Goal: Task Accomplishment & Management: Manage account settings

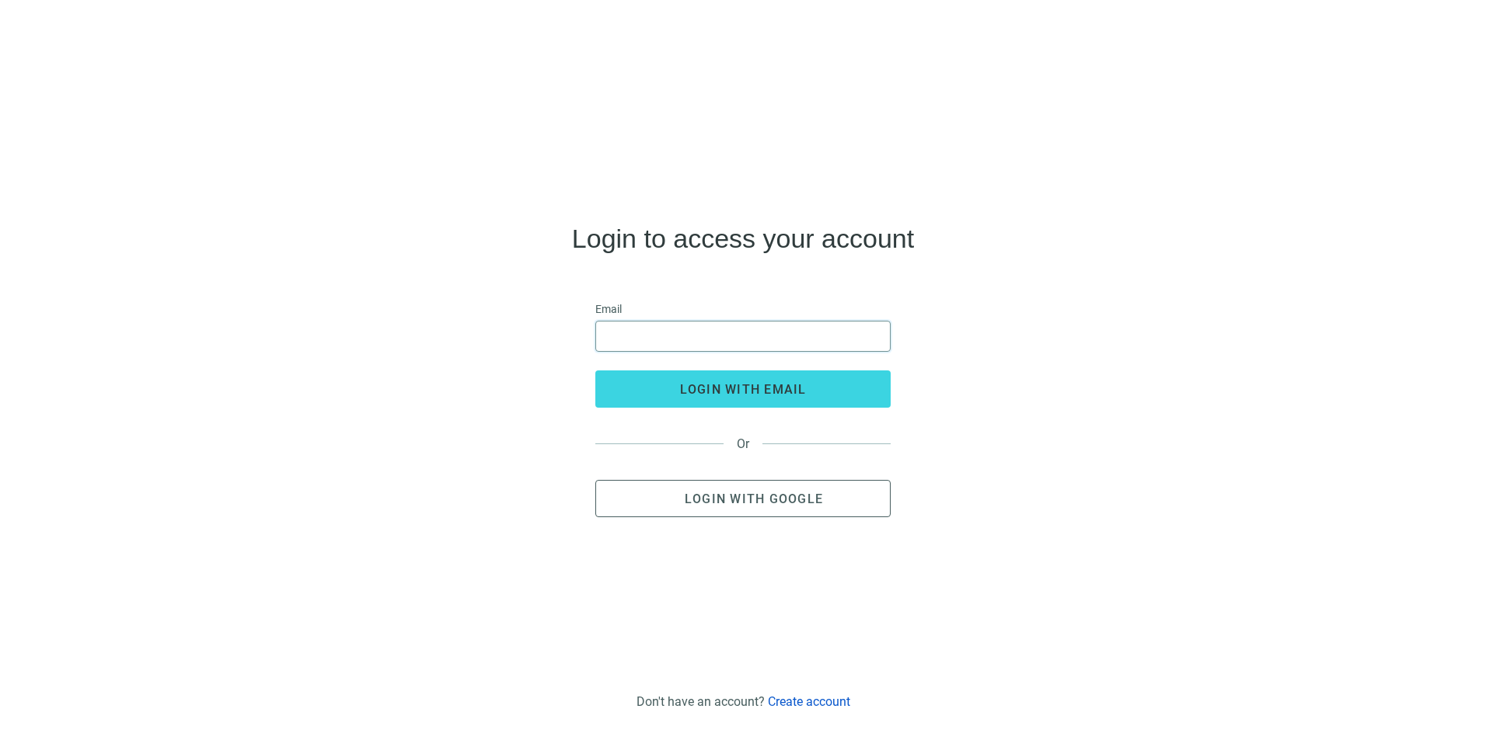
click at [716, 346] on input "email" at bounding box center [742, 337] width 275 height 30
type input "**********"
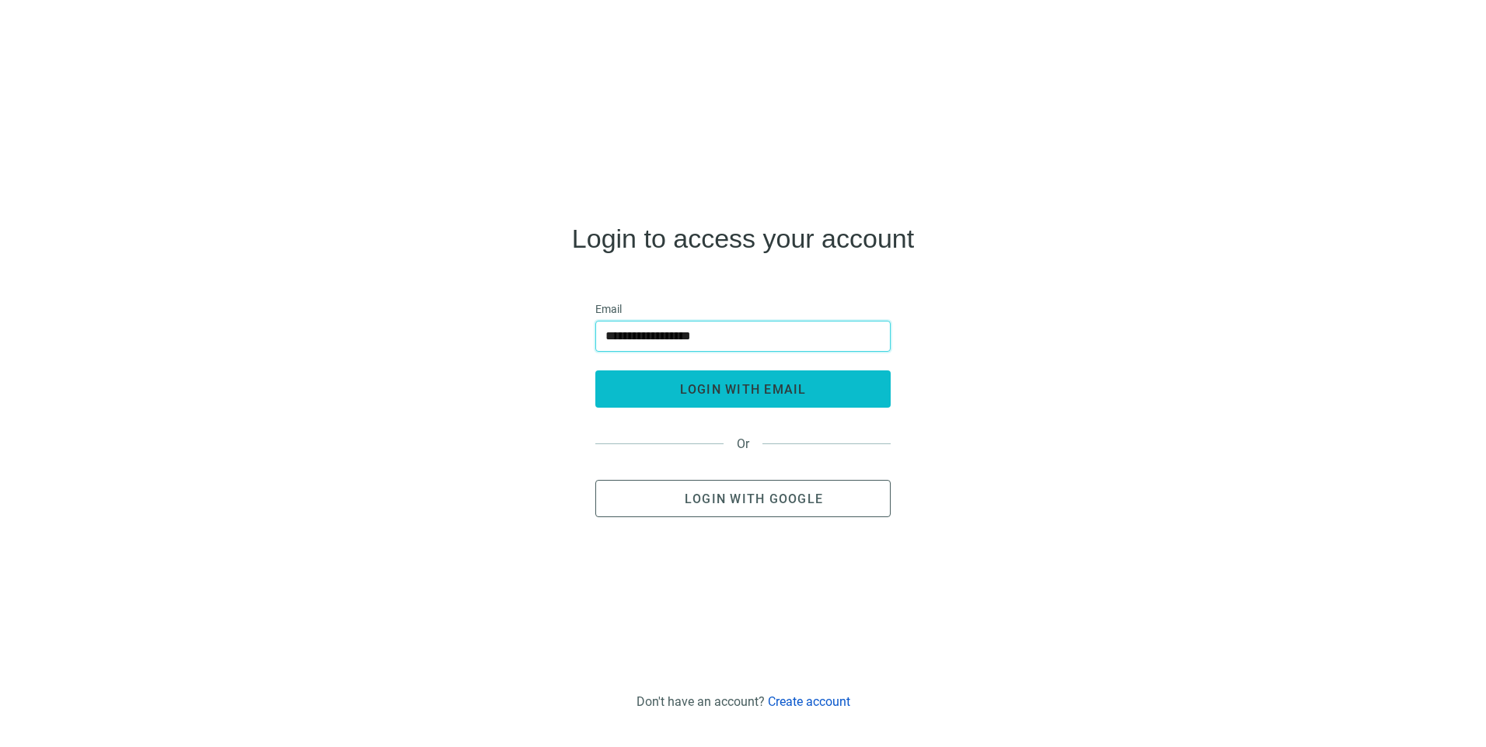
click at [681, 393] on span "login with email" at bounding box center [743, 389] width 127 height 15
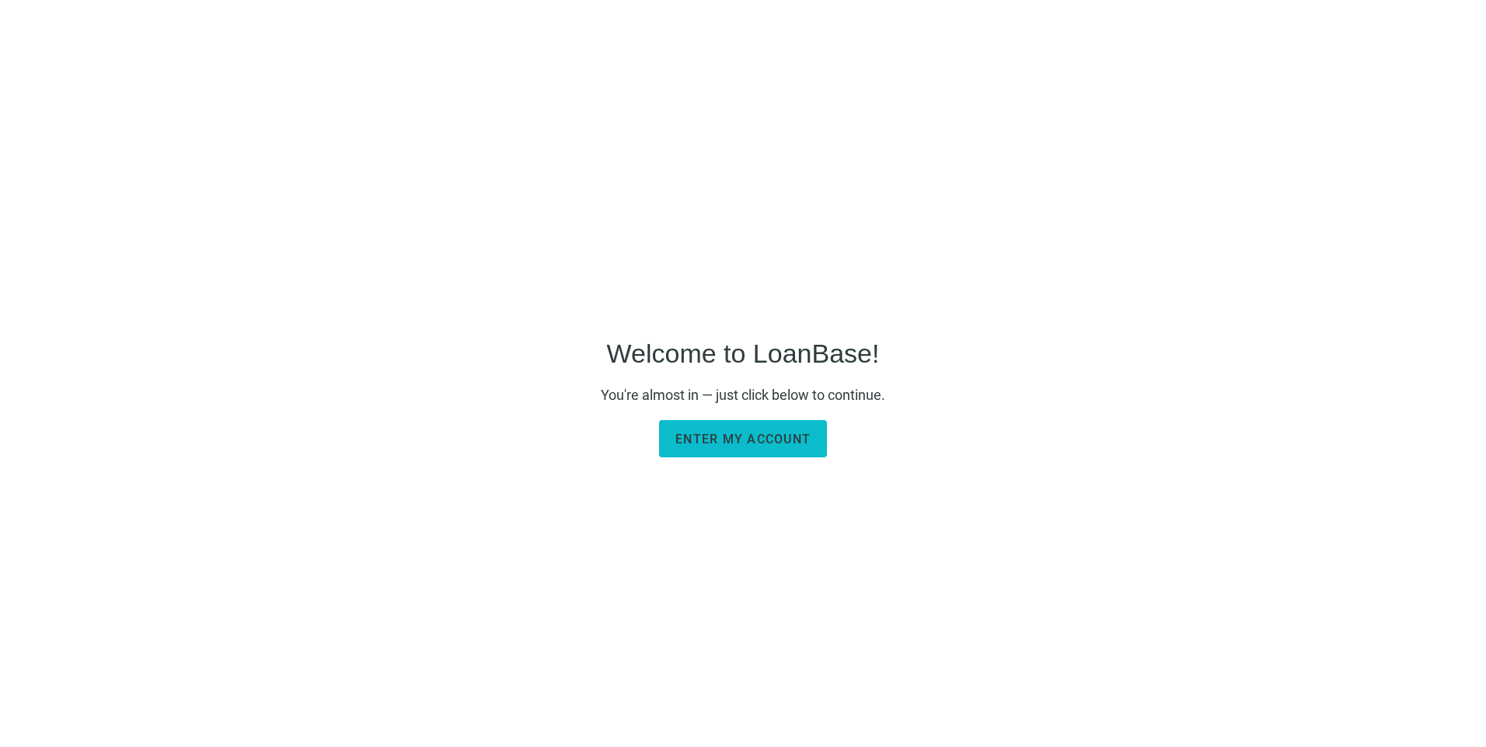
click at [691, 446] on span "Enter my account" at bounding box center [742, 439] width 135 height 15
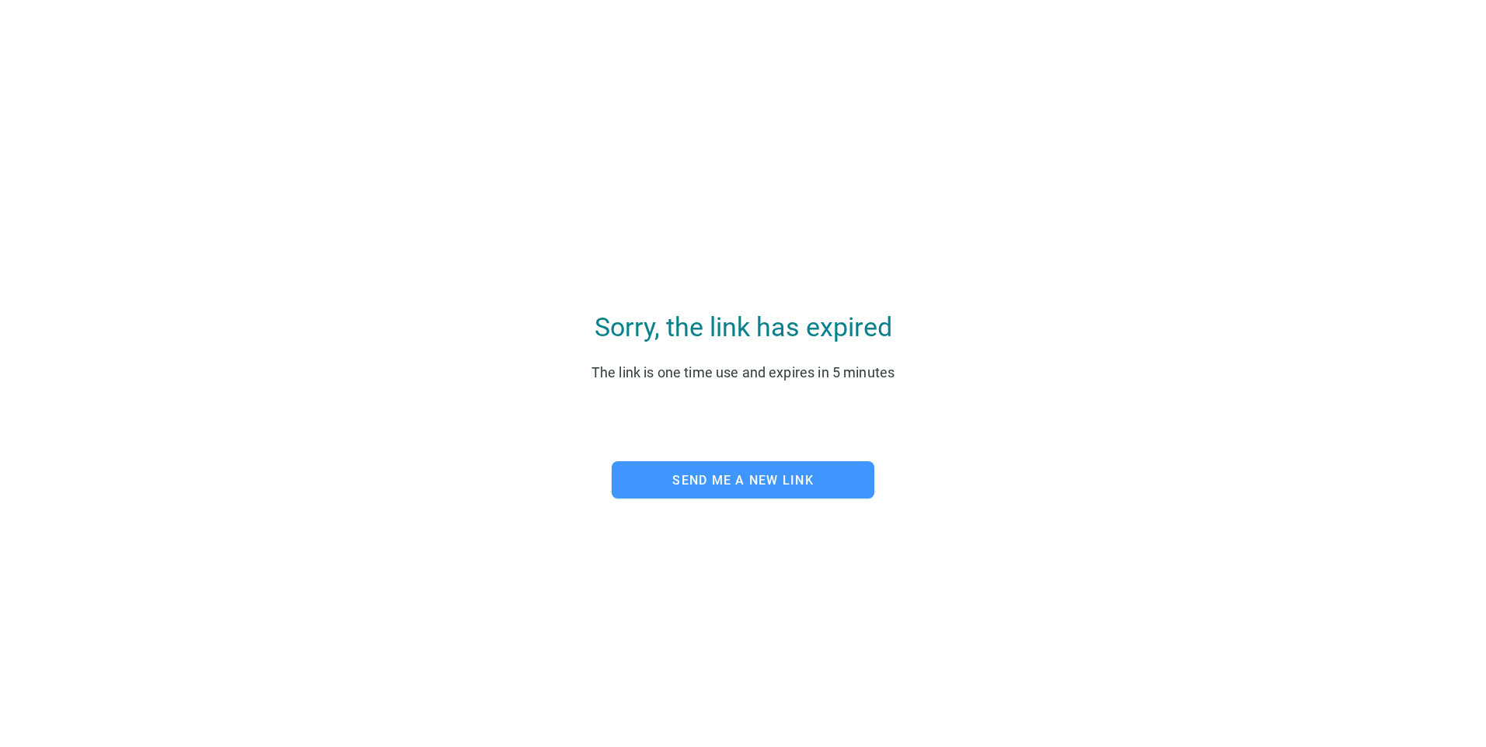
click at [698, 474] on button "Send me a new link" at bounding box center [742, 480] width 263 height 37
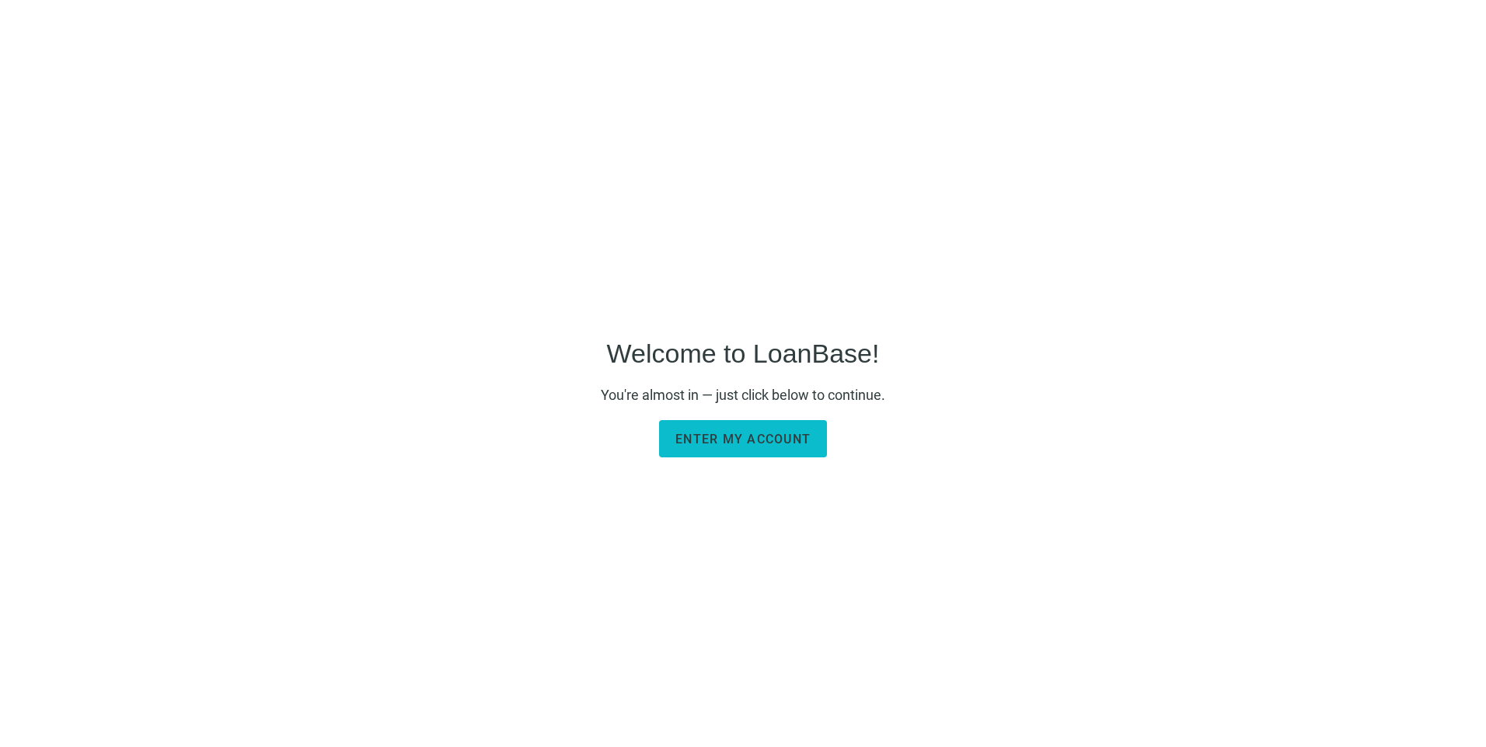
click at [725, 434] on span "Enter my account" at bounding box center [742, 439] width 135 height 15
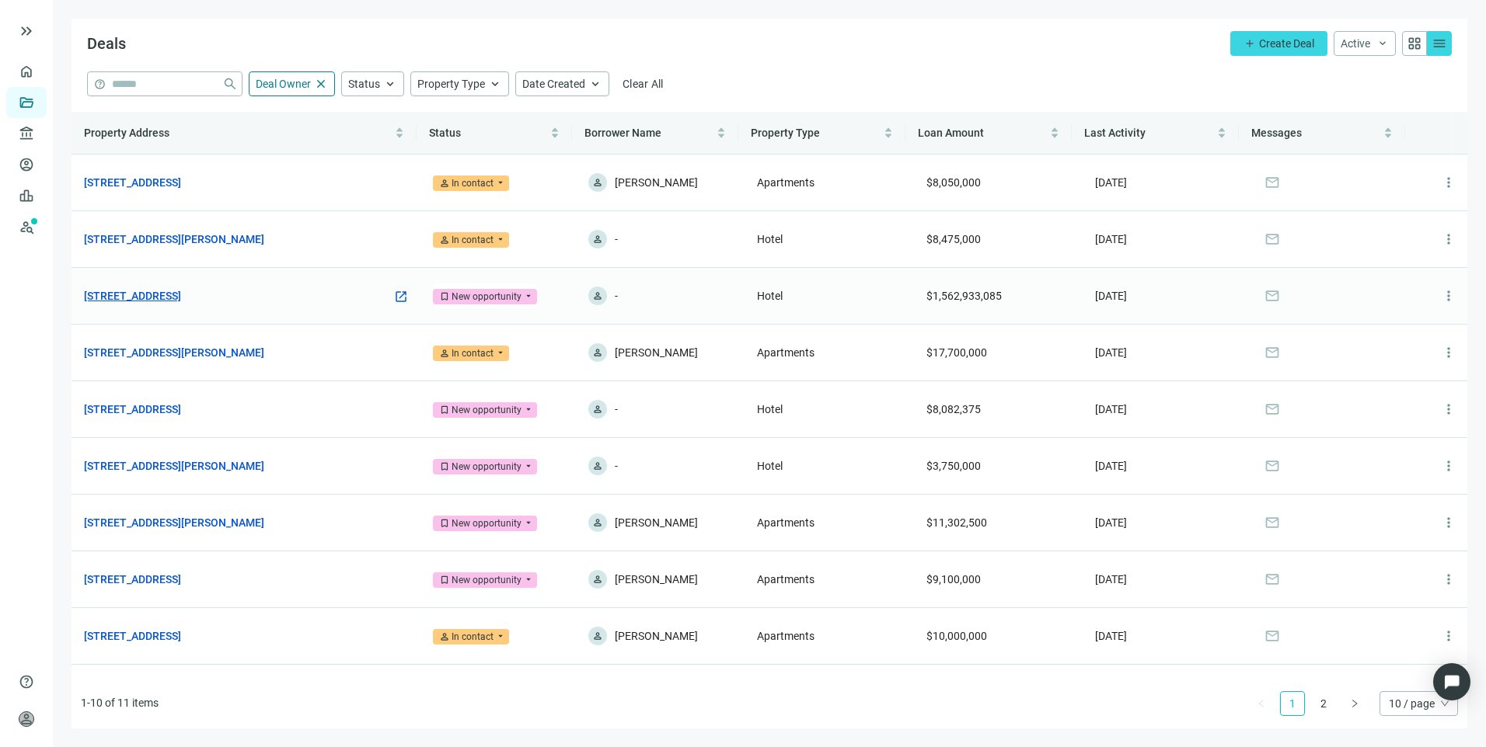
click at [181, 300] on link "637 W MARKET CIR, LITHIA SPRINGS, GA 30122" at bounding box center [132, 295] width 97 height 17
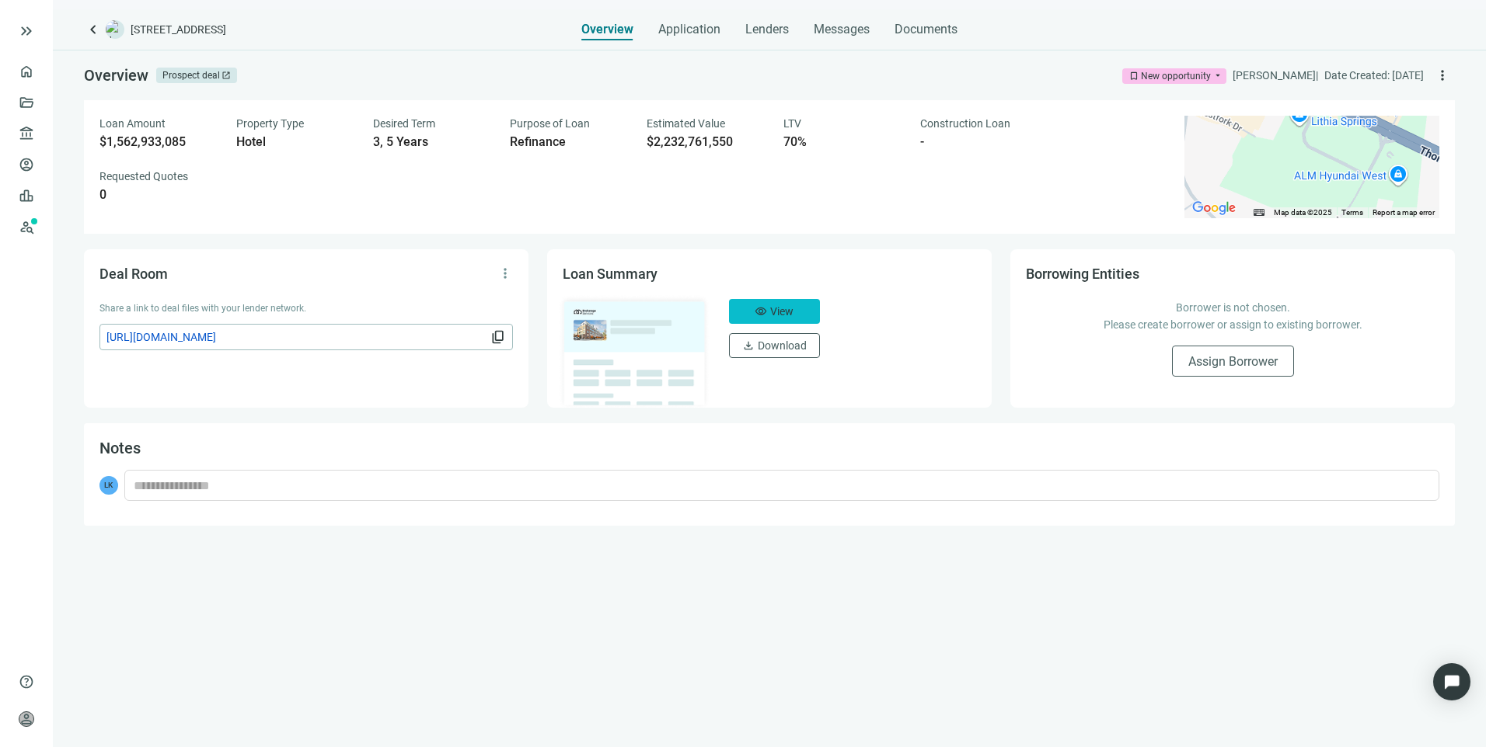
click at [781, 317] on span "View" at bounding box center [781, 311] width 23 height 12
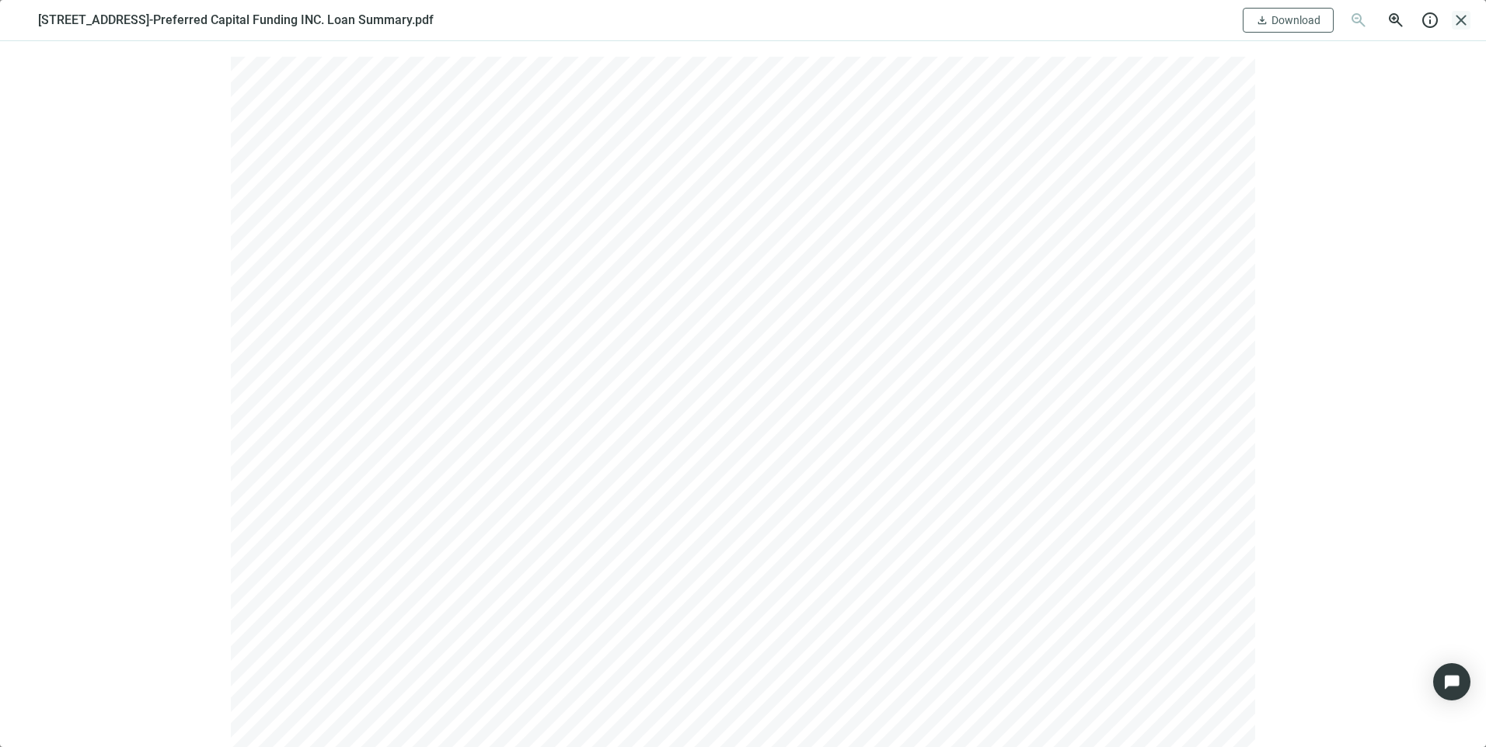
click at [1455, 23] on span "close" at bounding box center [1460, 20] width 19 height 19
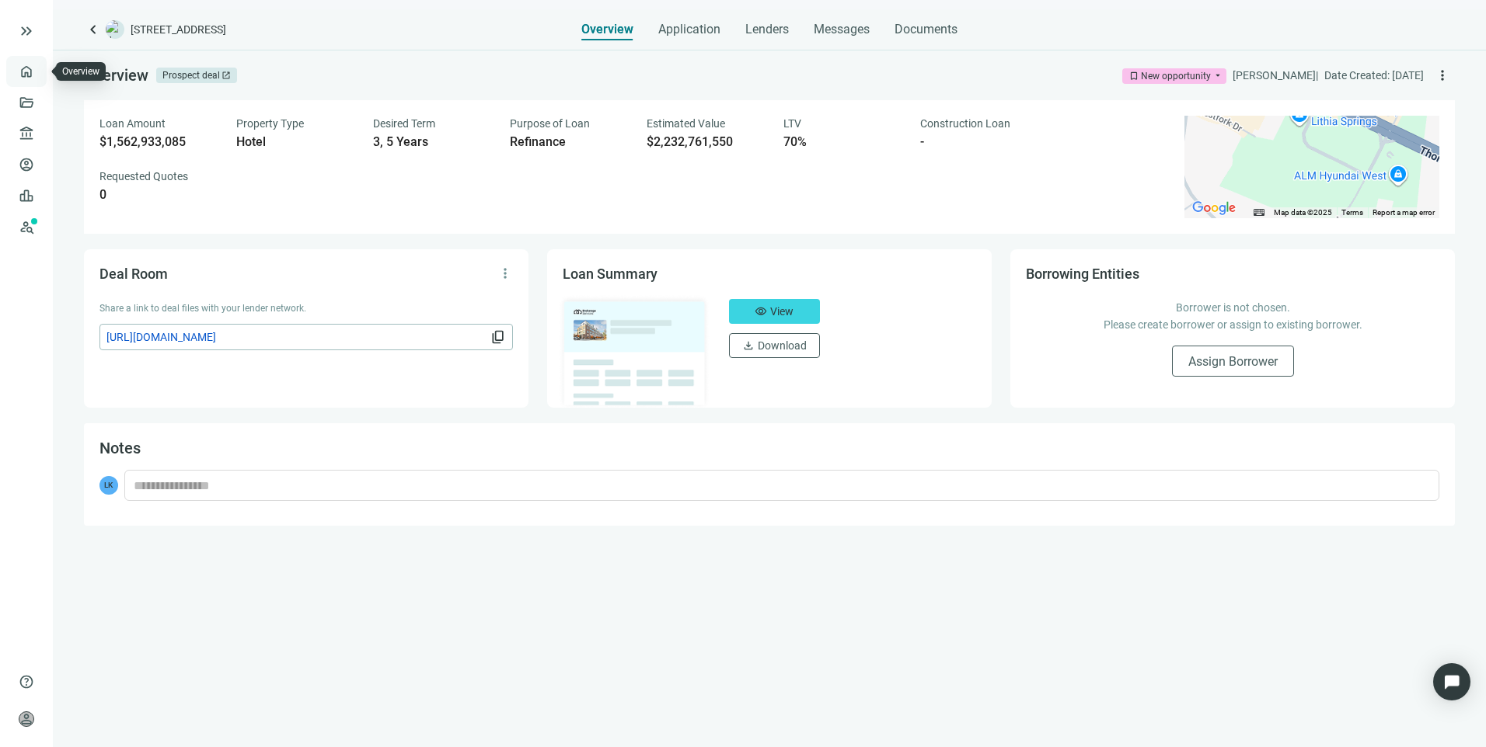
click at [39, 68] on link "Overview" at bounding box center [62, 71] width 46 height 12
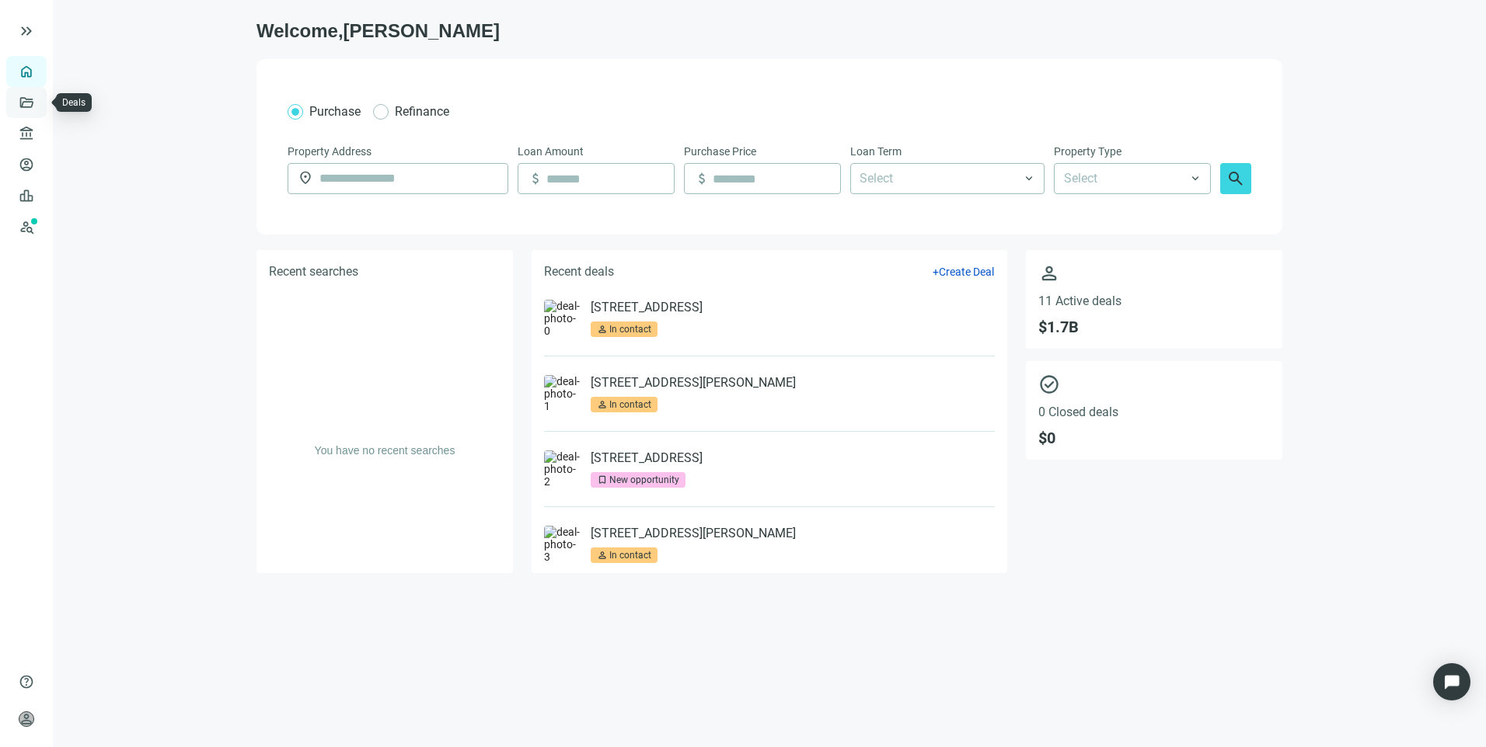
click at [39, 109] on link "Deals" at bounding box center [53, 102] width 28 height 12
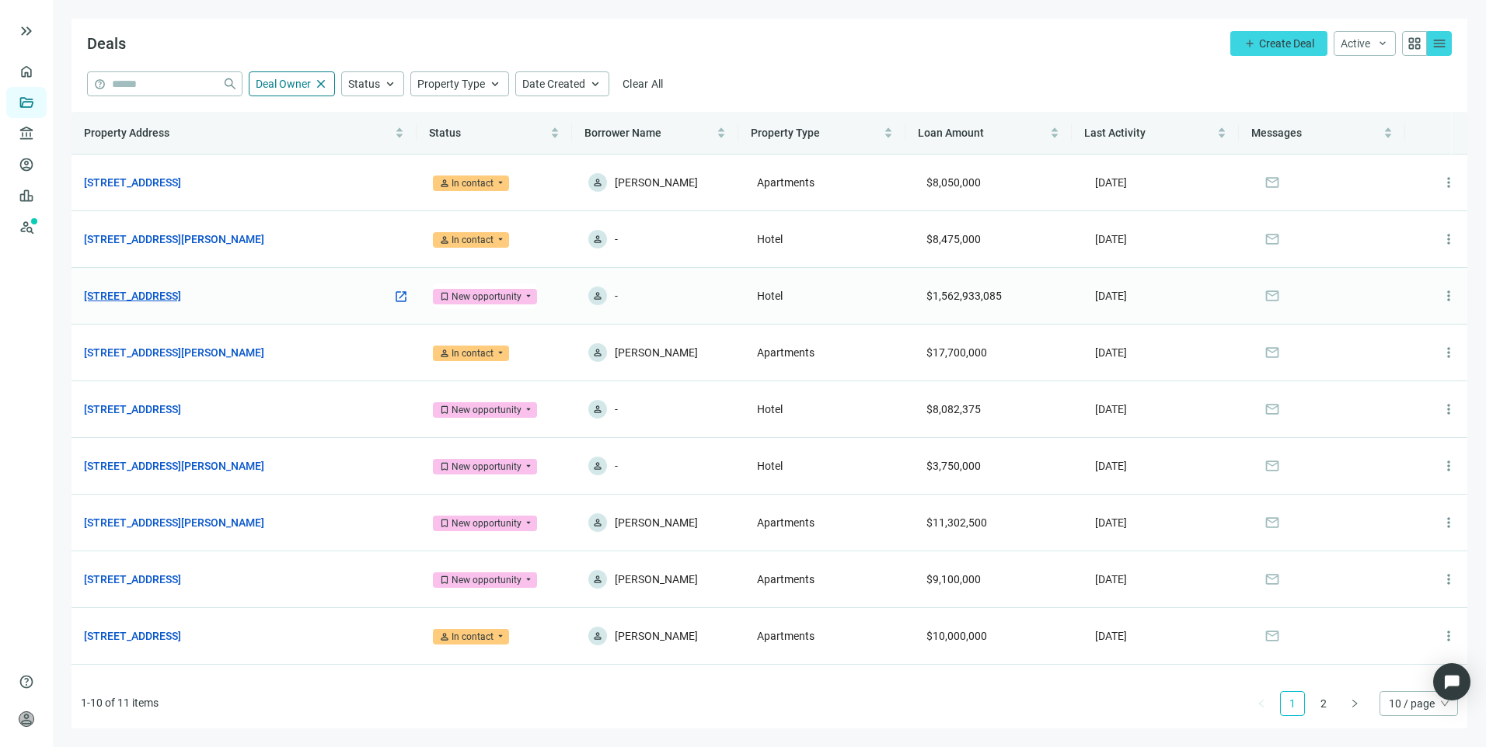
click at [181, 294] on link "637 W MARKET CIR, LITHIA SPRINGS, GA 30122" at bounding box center [132, 295] width 97 height 17
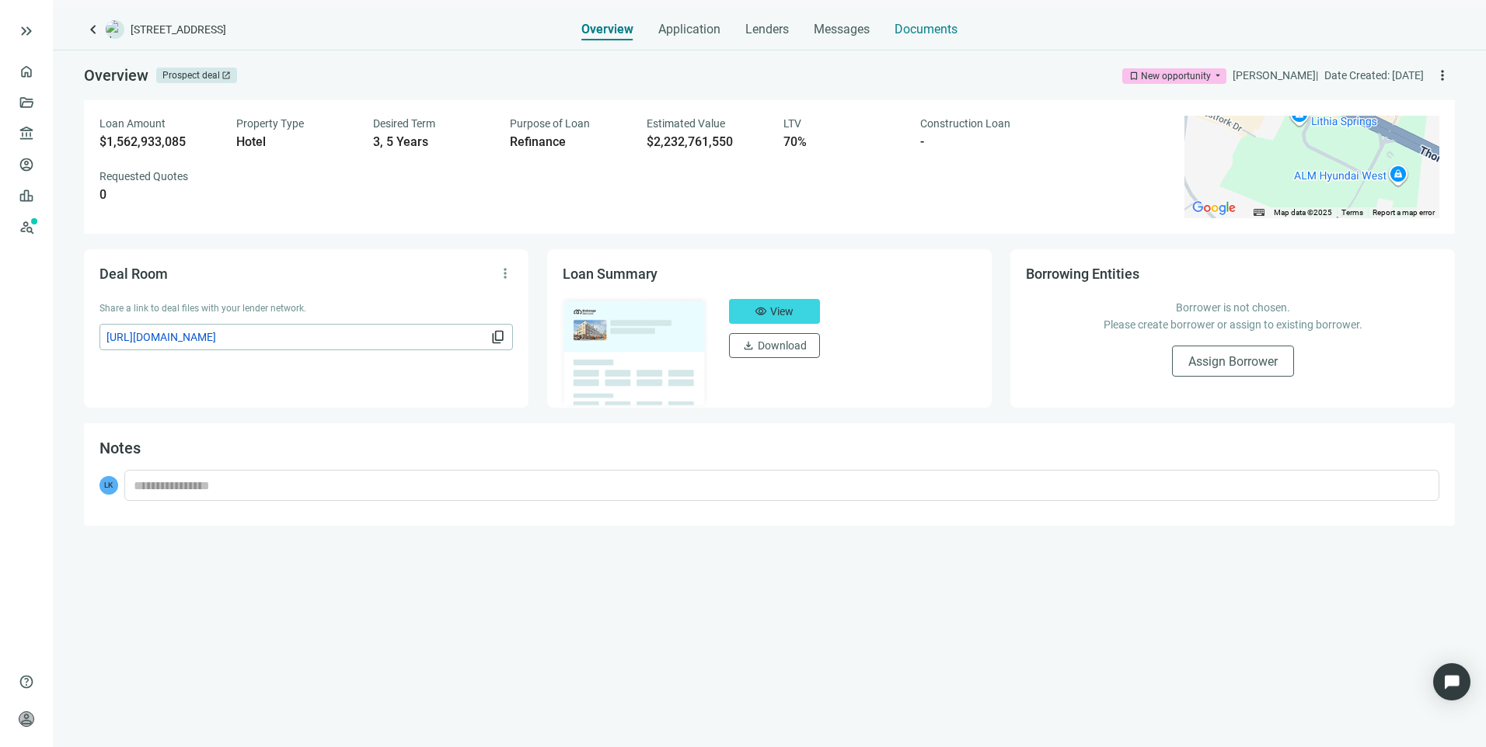
click at [927, 26] on span "Documents" at bounding box center [925, 30] width 63 height 16
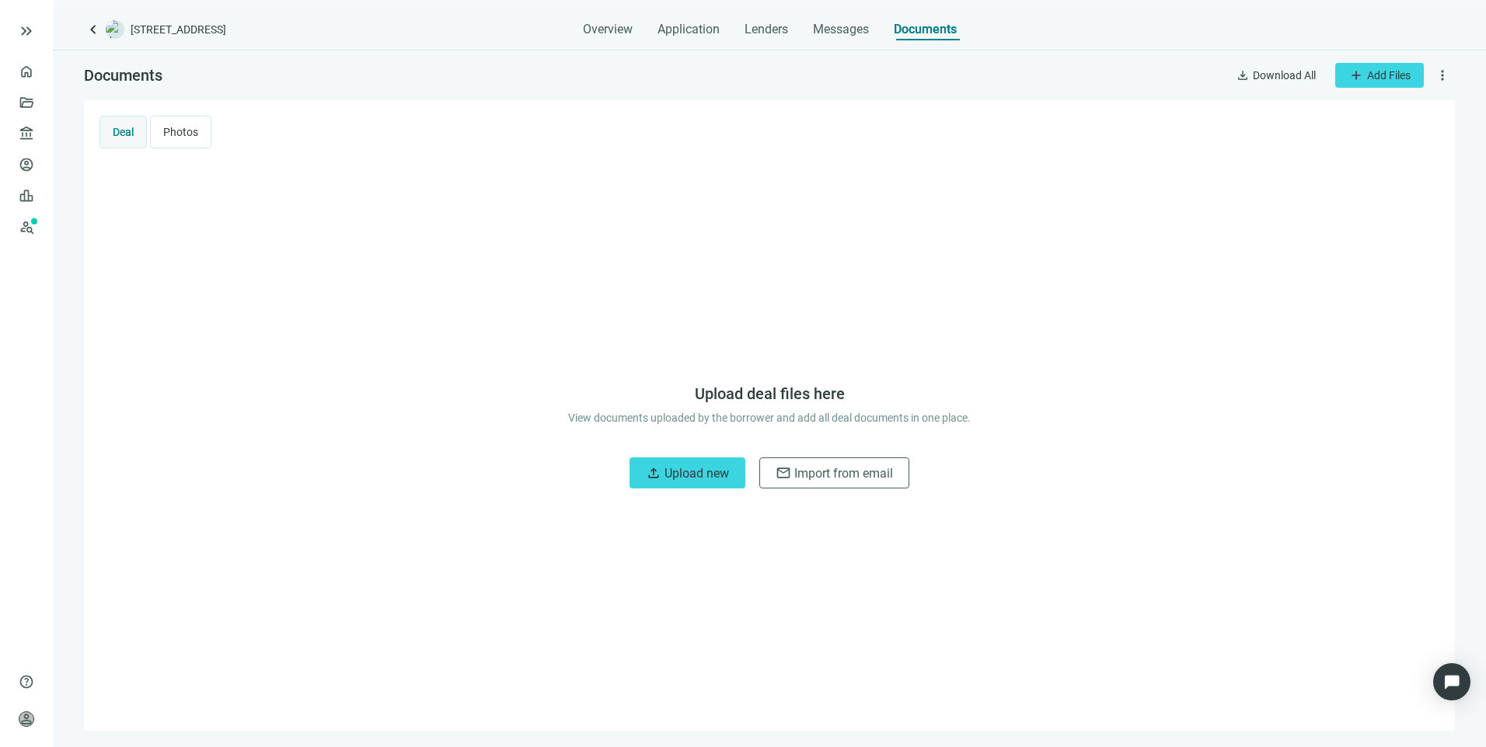
click at [1441, 69] on span "more_vert" at bounding box center [1442, 76] width 16 height 16
click at [1399, 138] on span "Manage Access" at bounding box center [1401, 139] width 76 height 12
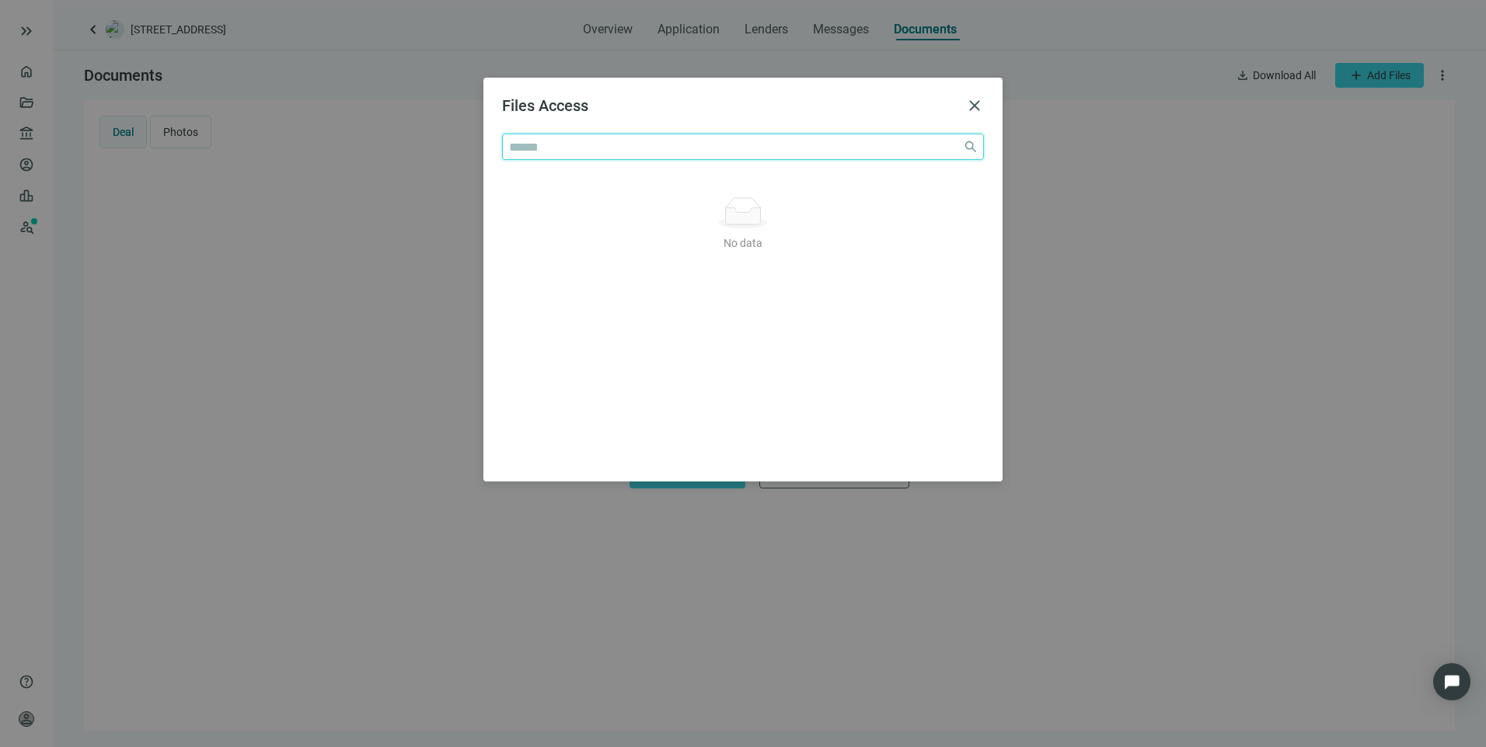
click at [878, 158] on input "search" at bounding box center [732, 146] width 447 height 25
click at [974, 109] on span "close" at bounding box center [974, 105] width 19 height 19
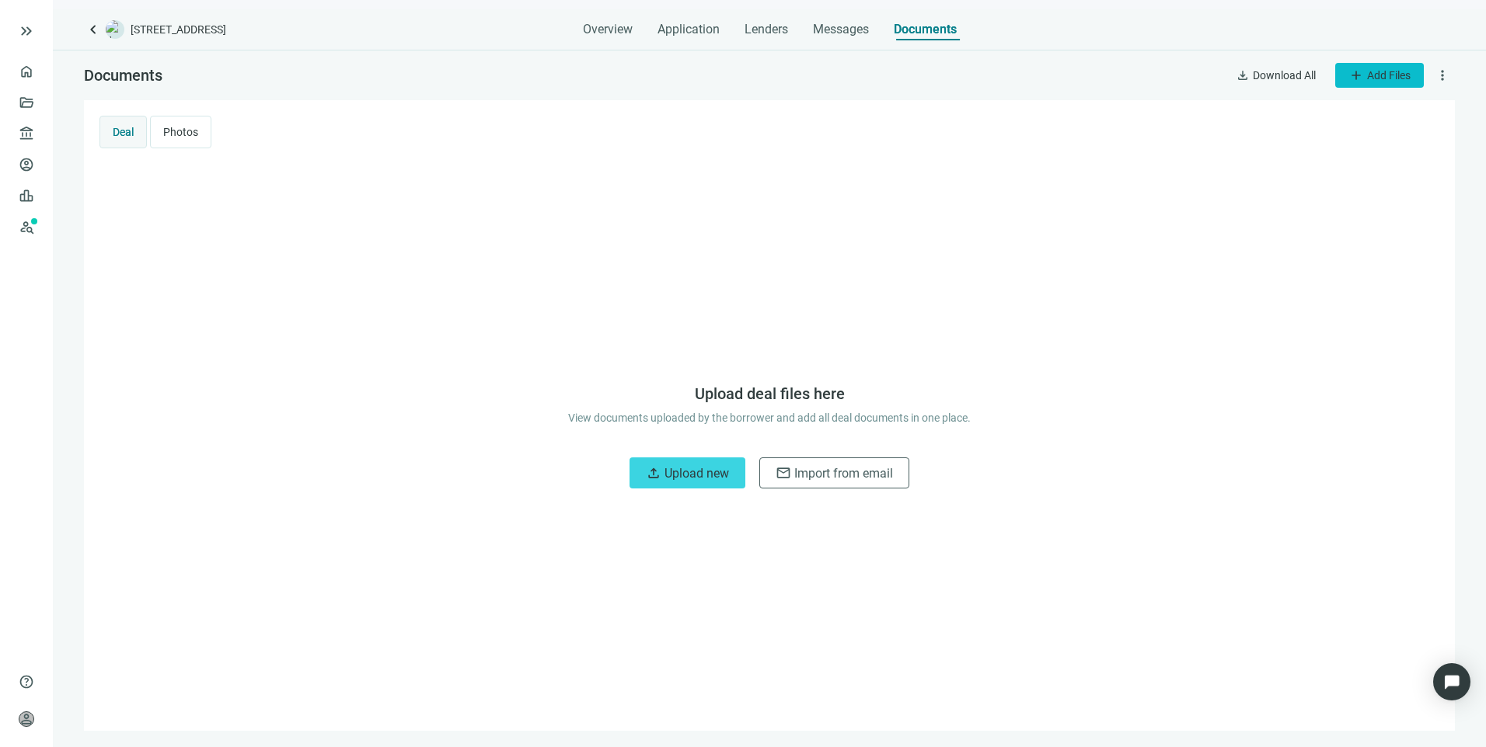
click at [1397, 82] on span "Add Files" at bounding box center [1389, 75] width 44 height 12
click at [1209, 125] on div "Deal Photos" at bounding box center [768, 132] width 1339 height 33
click at [1444, 78] on span "more_vert" at bounding box center [1442, 76] width 16 height 16
click at [1411, 113] on span "Templates" at bounding box center [1388, 111] width 50 height 12
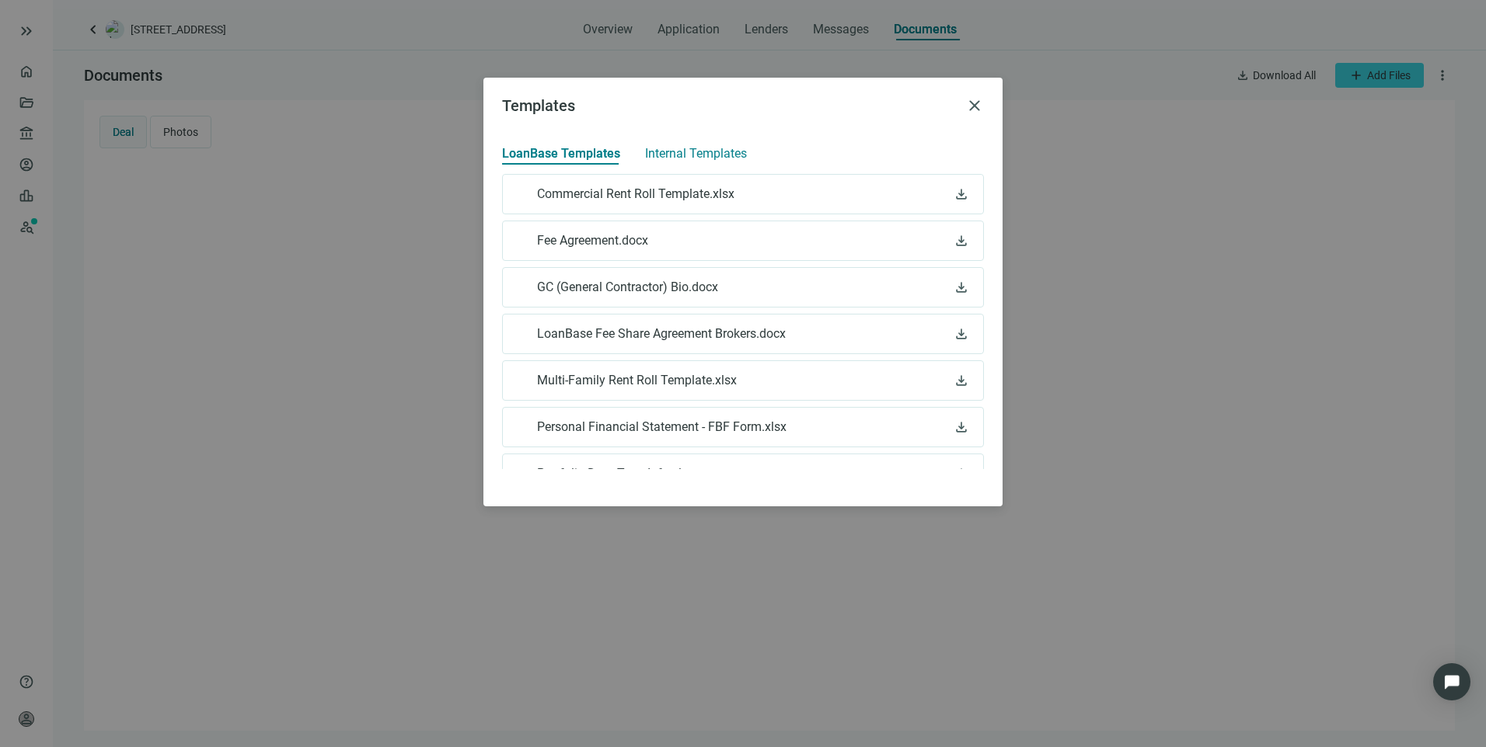
click at [726, 148] on span "Internal Templates" at bounding box center [696, 154] width 102 height 16
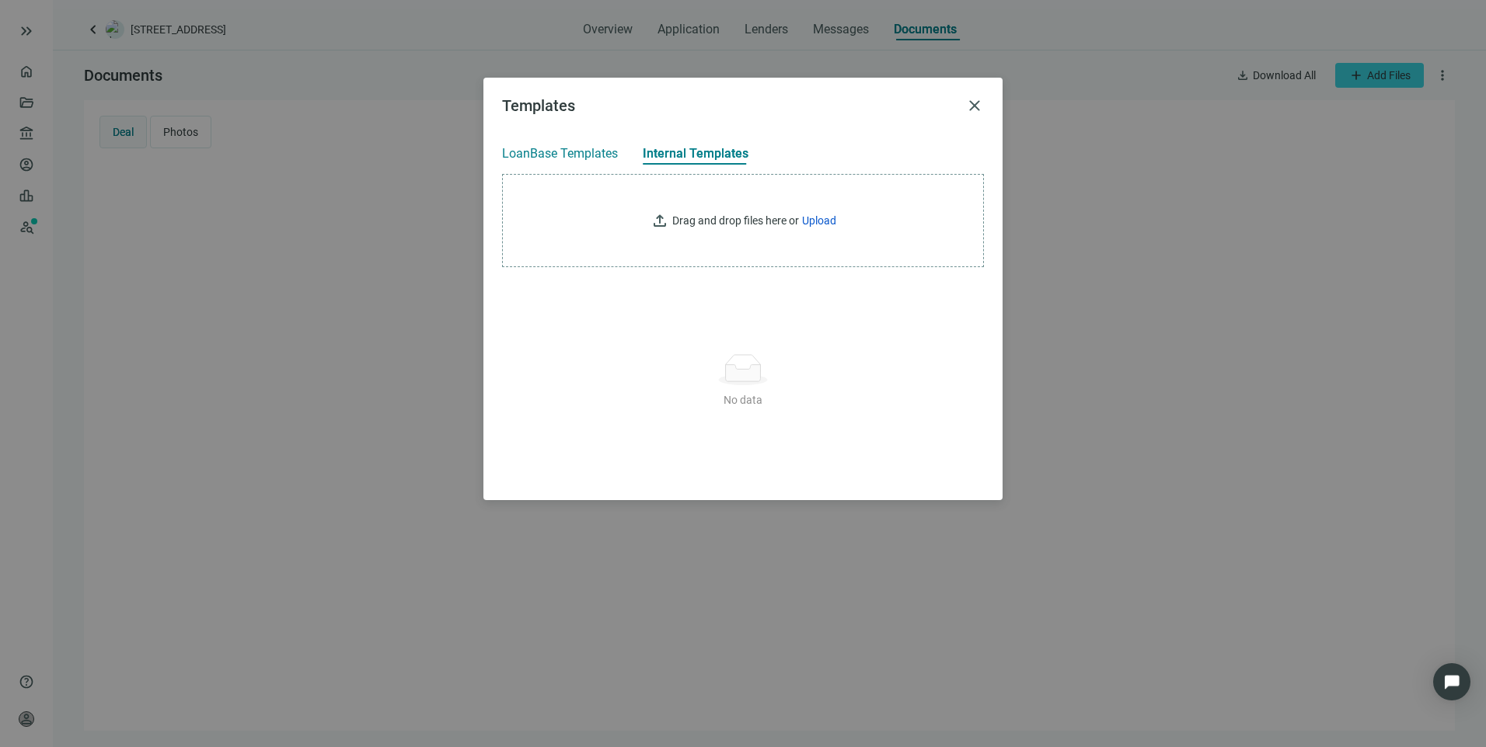
click at [581, 152] on span "LoanBase Templates" at bounding box center [560, 154] width 116 height 16
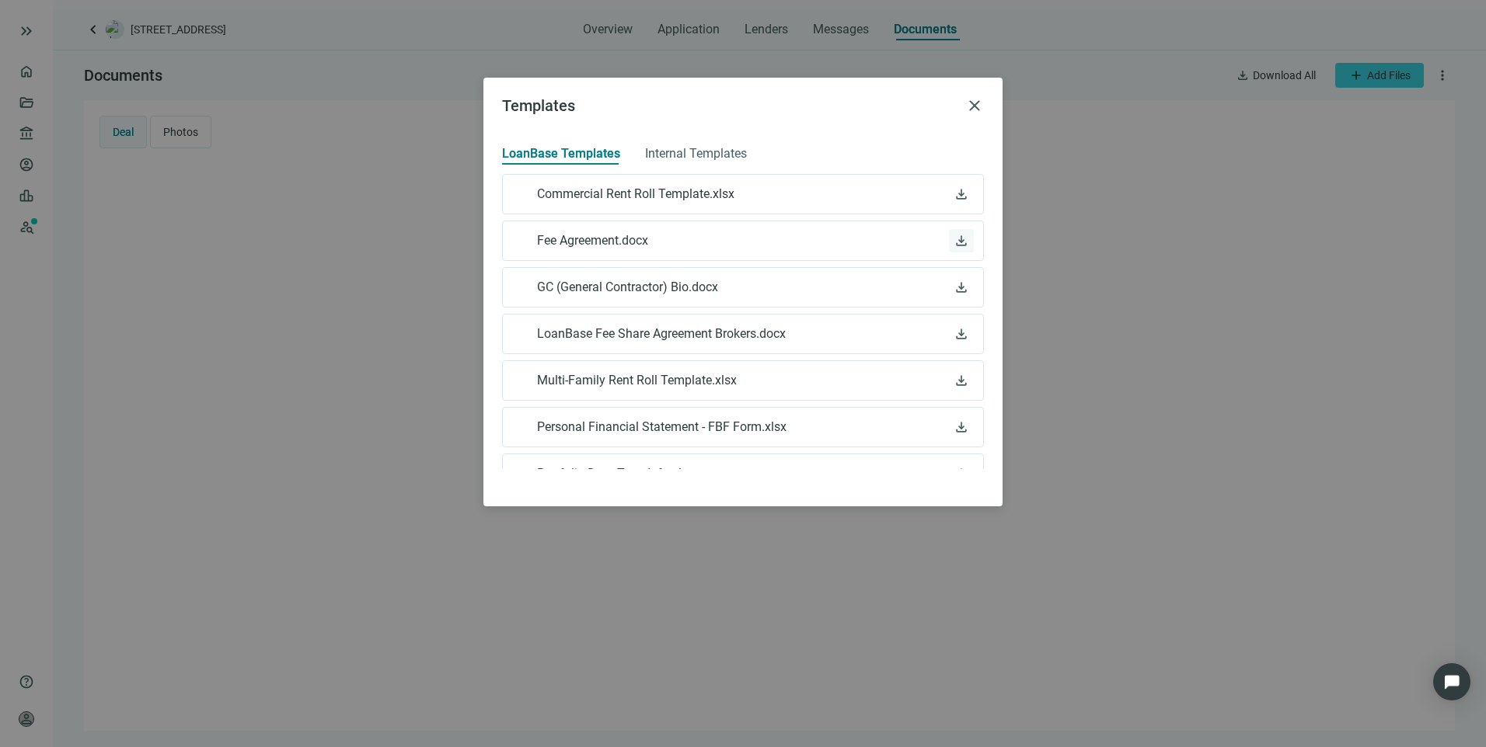
click at [949, 238] on button "download" at bounding box center [961, 240] width 25 height 23
